Goal: Information Seeking & Learning: Find specific fact

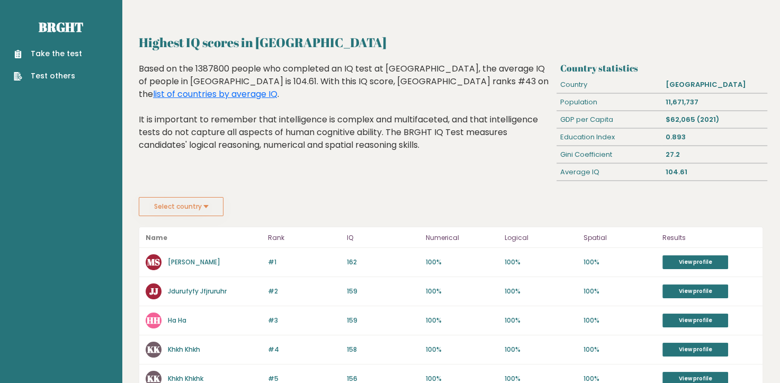
scroll to position [3, 0]
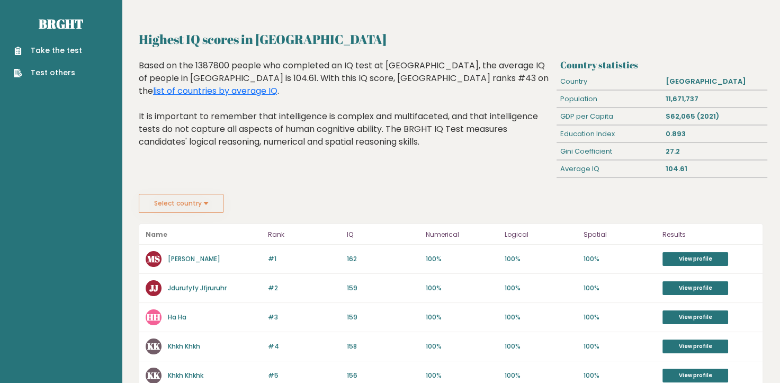
click at [139, 129] on div "Based on the 1387800 people who completed an IQ test at BRGHT, the average IQ o…" at bounding box center [346, 111] width 414 height 105
drag, startPoint x: 393, startPoint y: 129, endPoint x: 435, endPoint y: 132, distance: 42.5
click at [435, 132] on div "Based on the 1387800 people who completed an IQ test at BRGHT, the average IQ o…" at bounding box center [346, 111] width 414 height 105
drag, startPoint x: 71, startPoint y: 143, endPoint x: 46, endPoint y: 142, distance: 25.4
click at [139, 142] on div "Based on the 1387800 people who completed an IQ test at BRGHT, the average IQ o…" at bounding box center [346, 111] width 414 height 105
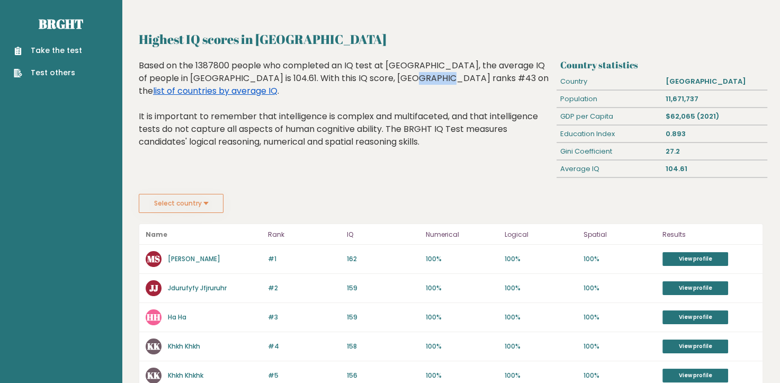
click at [167, 97] on link "list of countries by average IQ" at bounding box center [215, 91] width 124 height 12
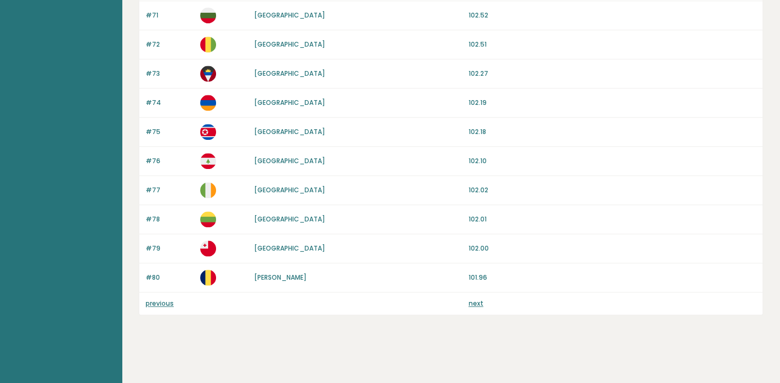
scroll to position [1124, 0]
